Goal: Task Accomplishment & Management: Manage account settings

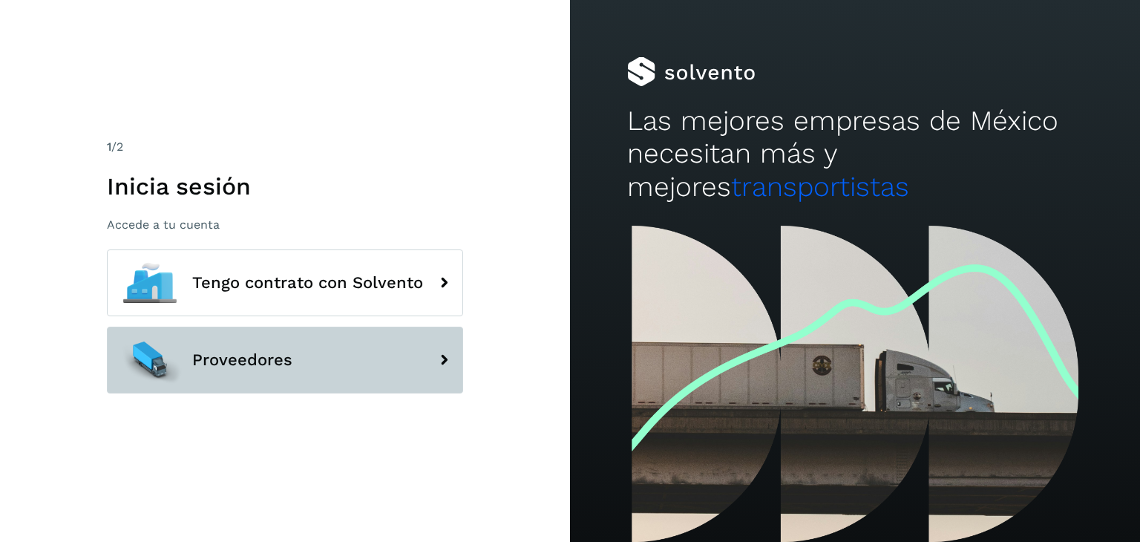
click at [309, 344] on button "Proveedores" at bounding box center [285, 360] width 356 height 67
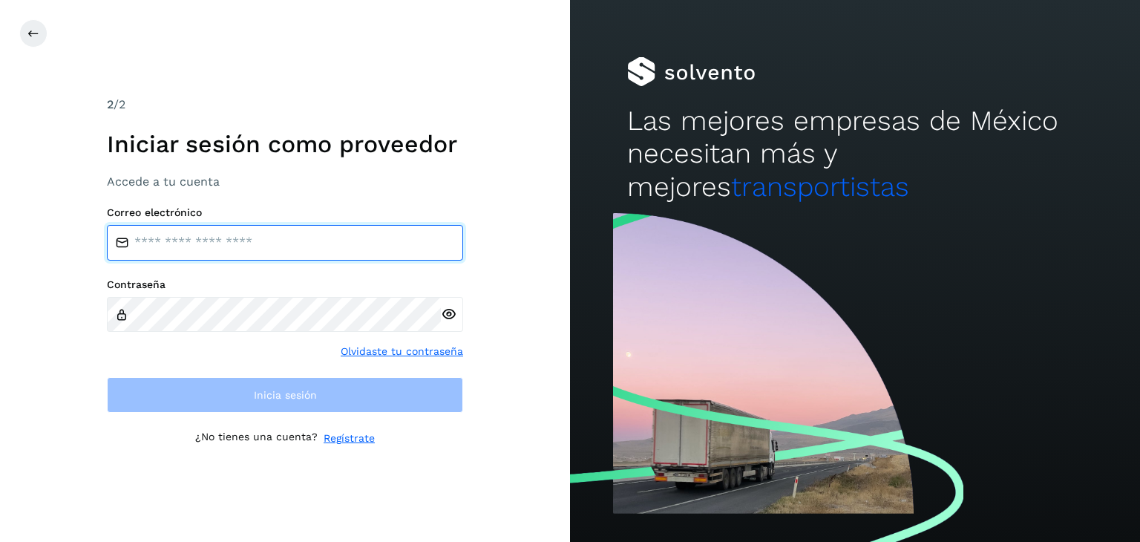
type input "**********"
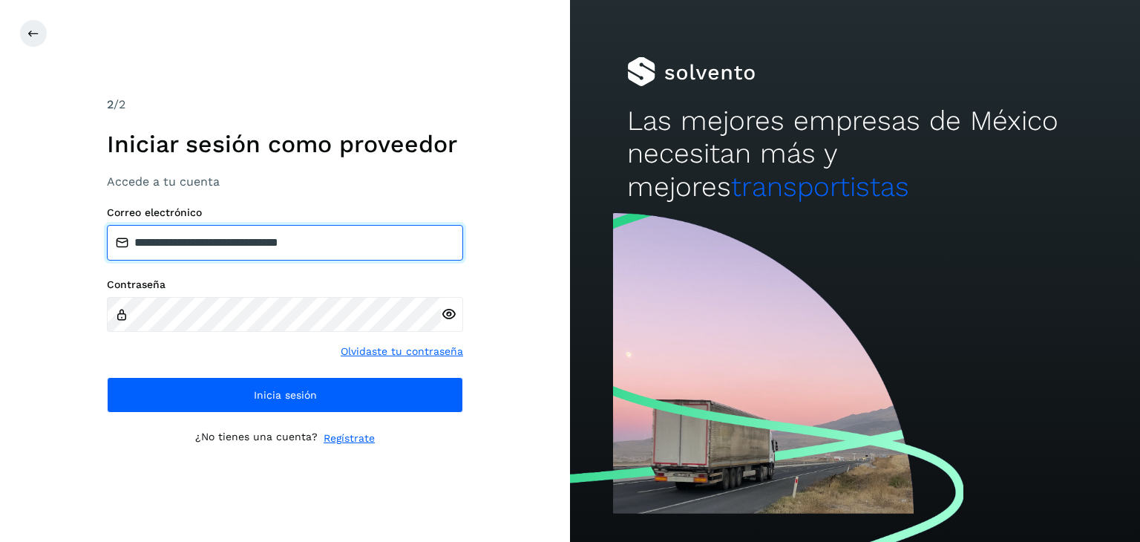
click at [318, 256] on input "**********" at bounding box center [285, 243] width 356 height 36
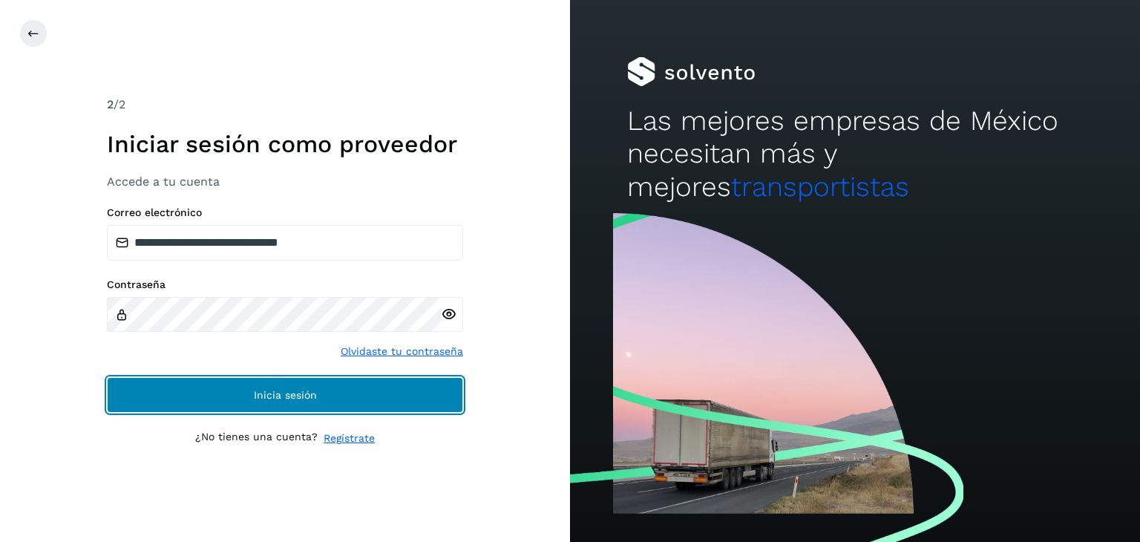
click at [309, 384] on button "Inicia sesión" at bounding box center [285, 395] width 356 height 36
